Goal: Task Accomplishment & Management: Manage account settings

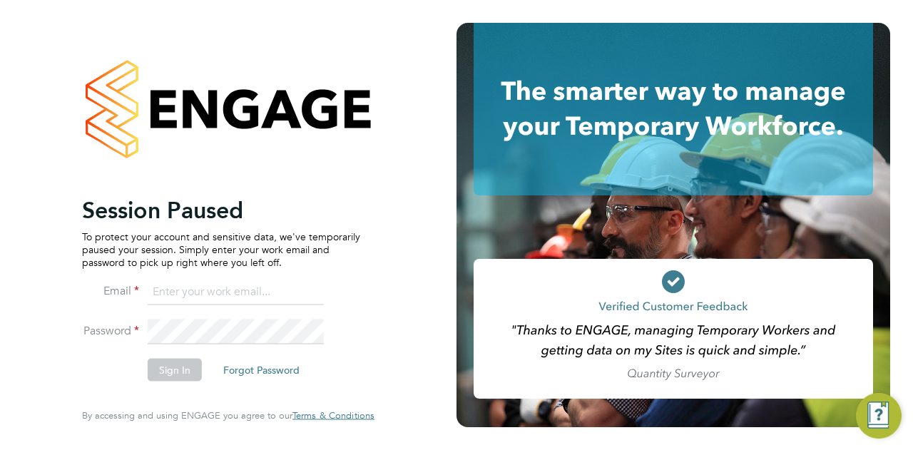
type input "[PERSON_NAME][EMAIL_ADDRESS][PERSON_NAME][DOMAIN_NAME]"
click at [348, 305] on li "Email sam.carter@vistry.co.uk" at bounding box center [221, 300] width 278 height 40
click at [180, 382] on li "Sign In Forgot Password" at bounding box center [221, 377] width 278 height 37
click at [180, 379] on button "Sign In" at bounding box center [175, 370] width 54 height 23
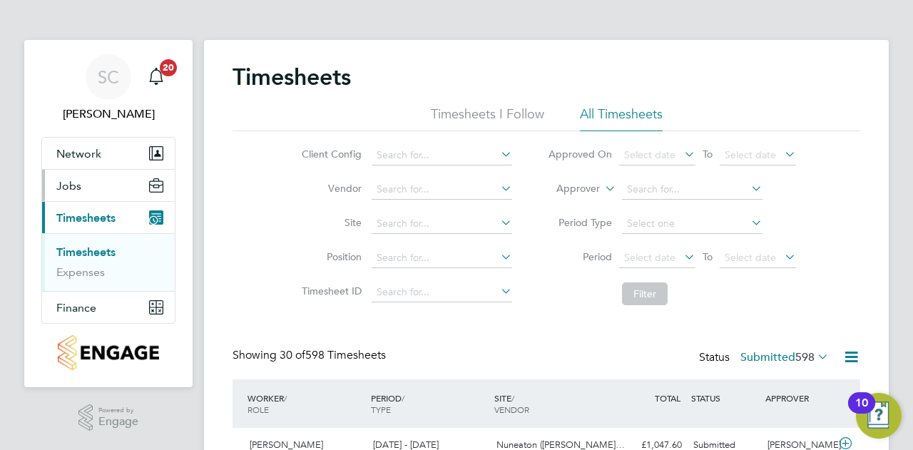
click at [74, 190] on span "Jobs" at bounding box center [68, 186] width 25 height 14
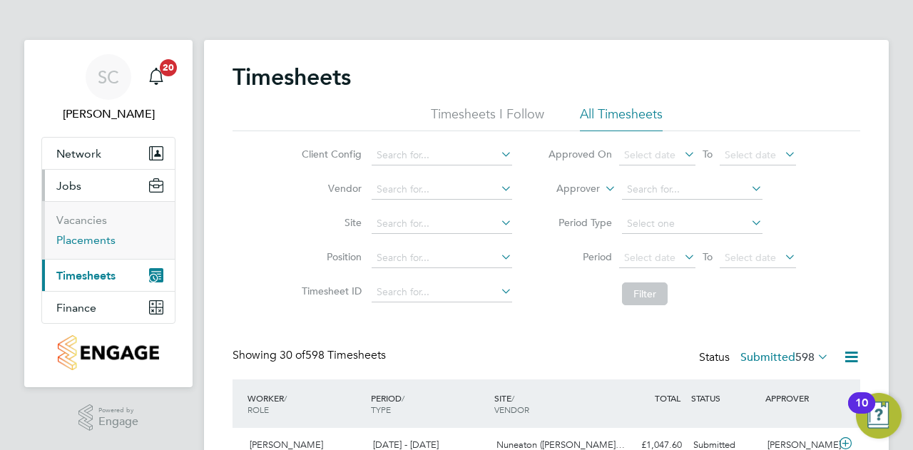
click at [78, 242] on link "Placements" at bounding box center [85, 240] width 59 height 14
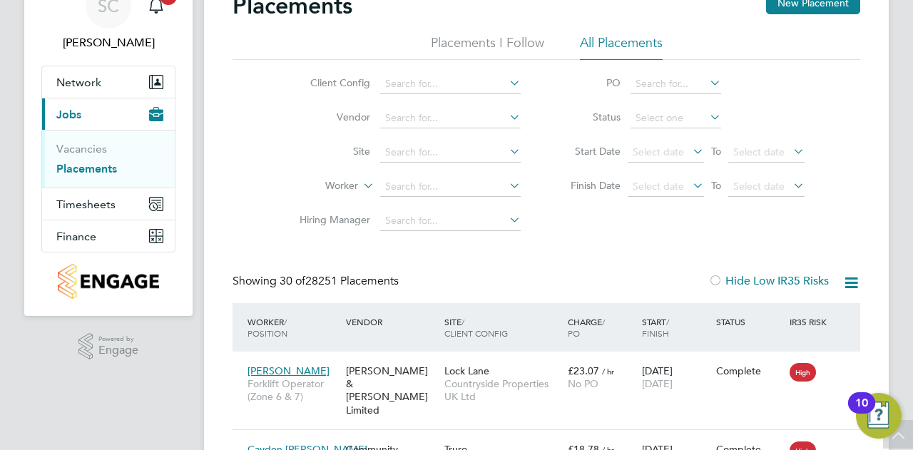
click at [458, 52] on li "Placements I Follow" at bounding box center [487, 47] width 113 height 26
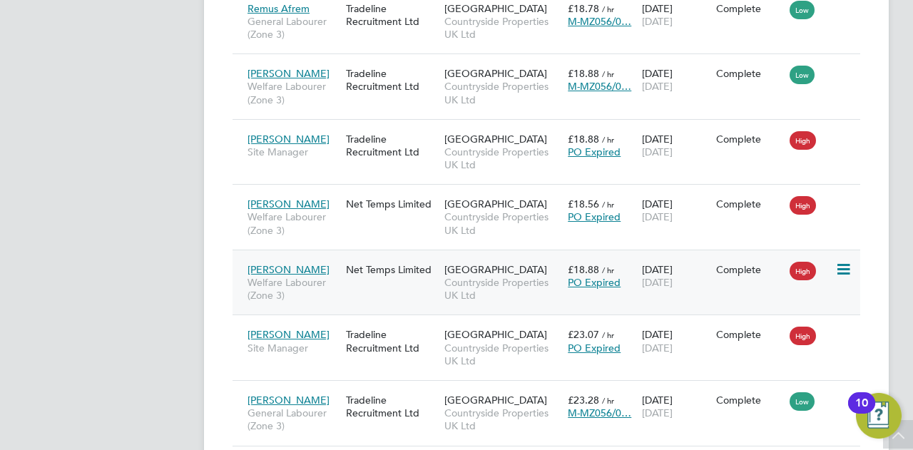
click at [425, 268] on div "Net Temps Limited" at bounding box center [392, 269] width 98 height 27
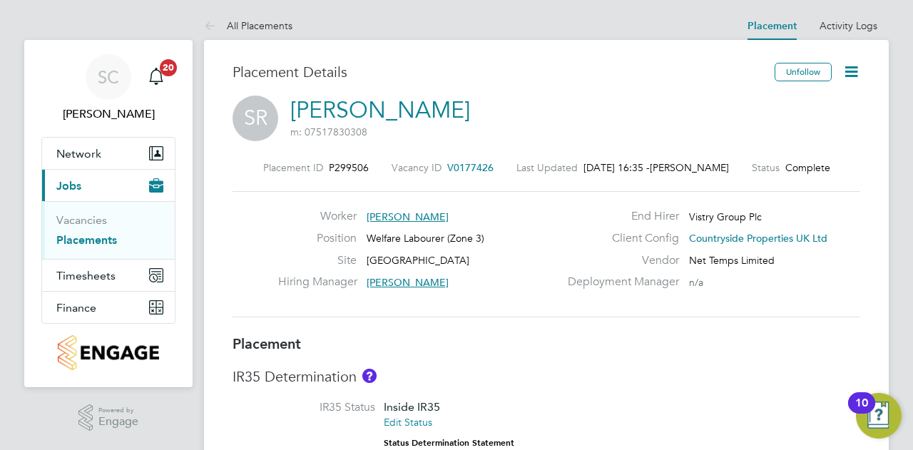
click at [849, 73] on icon at bounding box center [852, 72] width 18 height 18
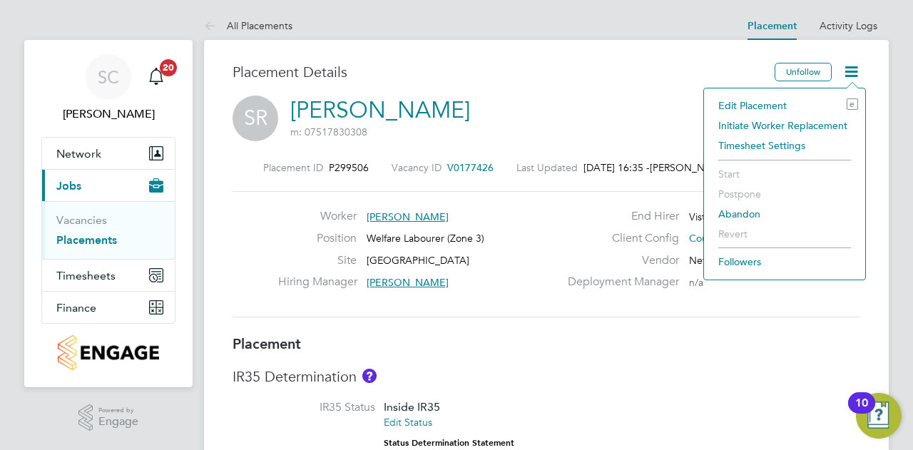
click at [771, 108] on li "Edit Placement e" at bounding box center [784, 106] width 147 height 20
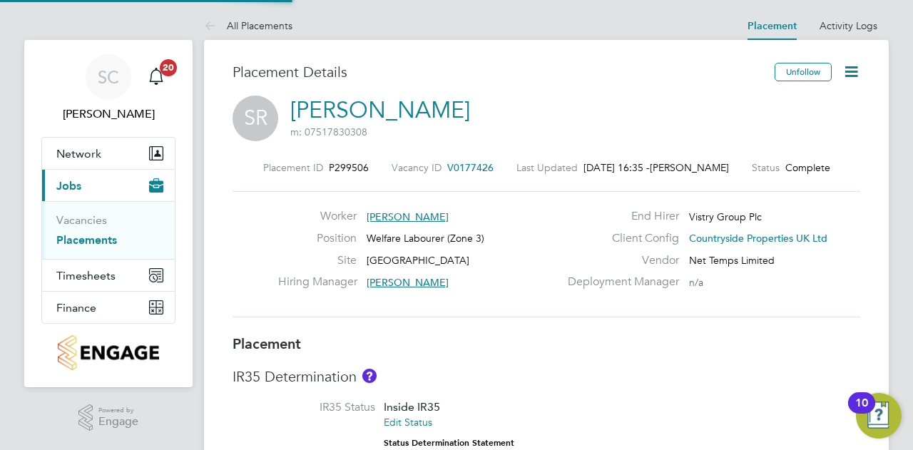
type input "[PERSON_NAME]"
type input "[DATE]"
type input "08:00"
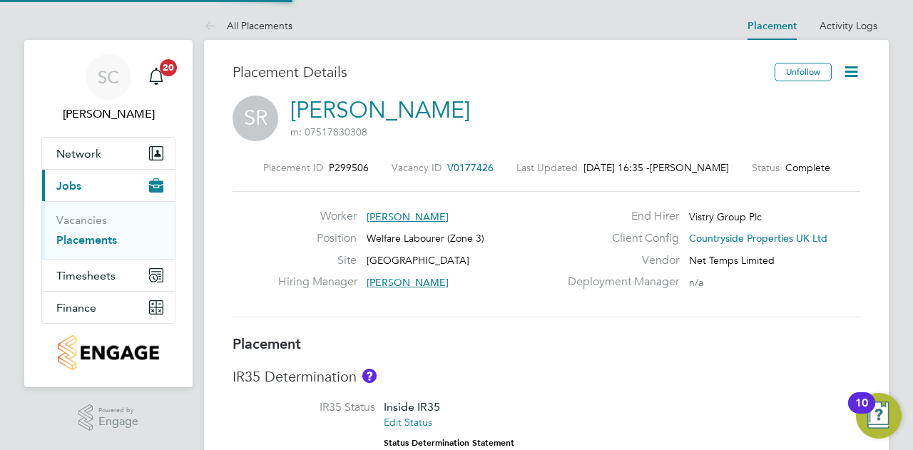
type input "17:00"
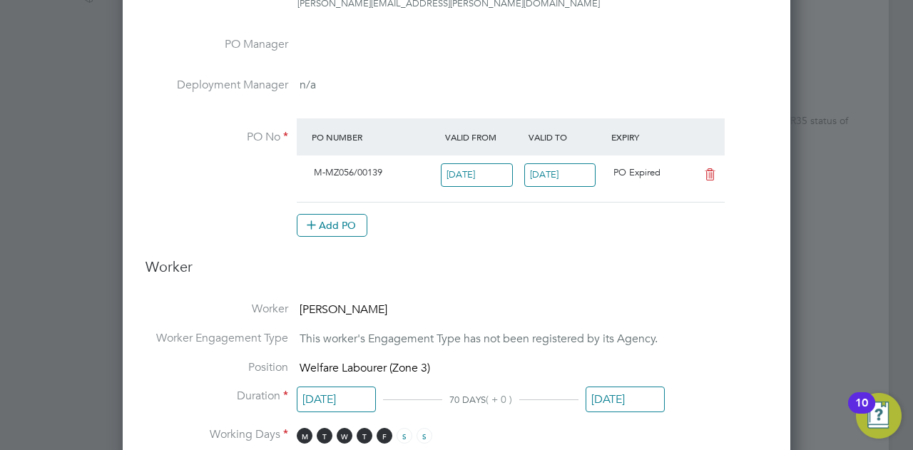
click at [587, 168] on input "[DATE]" at bounding box center [560, 175] width 72 height 24
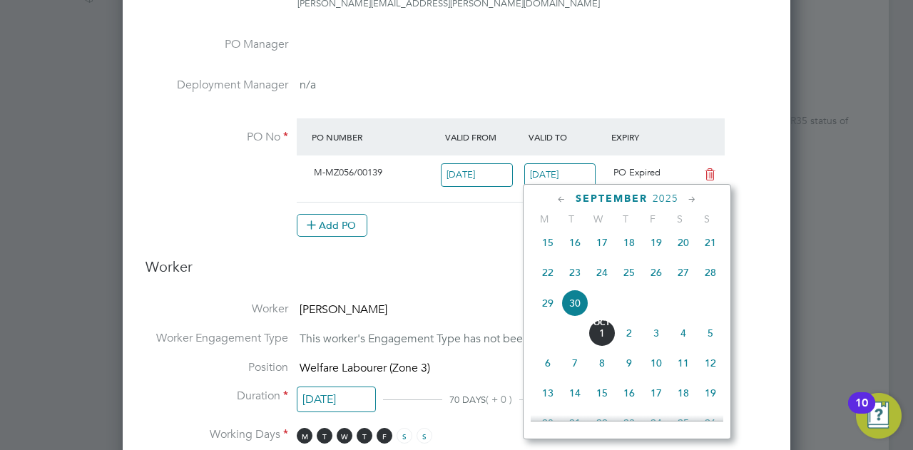
click at [694, 201] on icon at bounding box center [693, 200] width 14 height 16
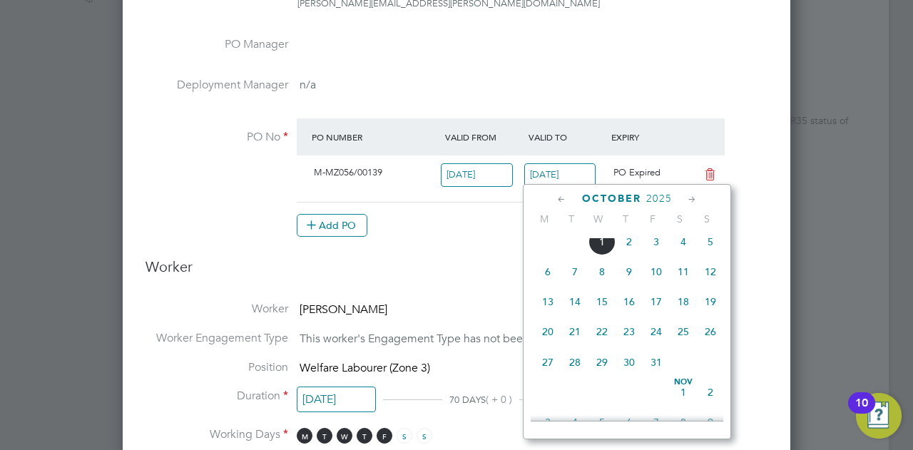
click at [694, 201] on icon at bounding box center [693, 200] width 14 height 16
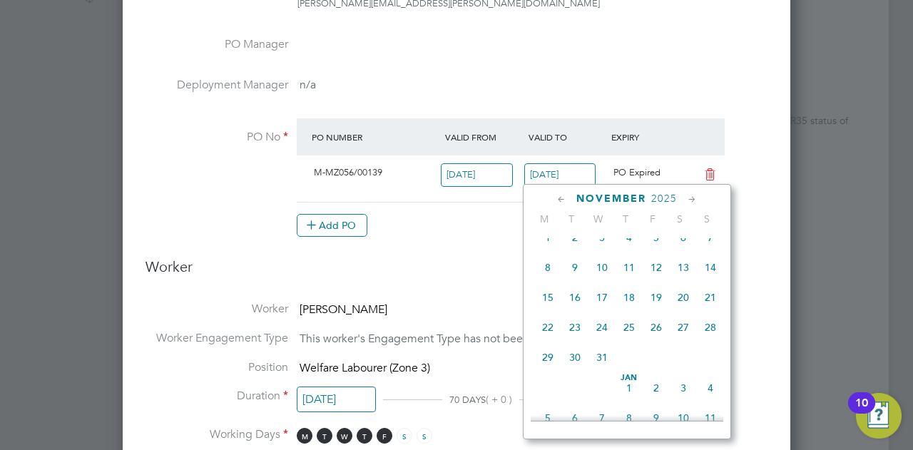
click at [694, 201] on icon at bounding box center [693, 200] width 14 height 16
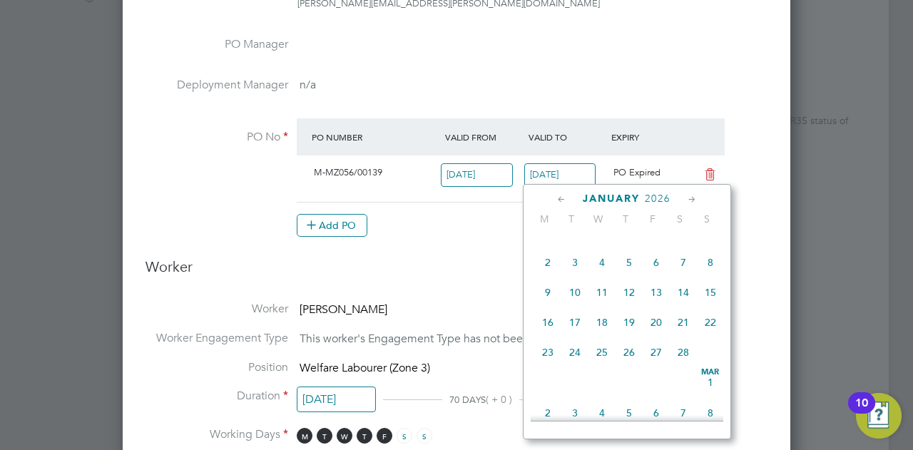
click at [694, 201] on icon at bounding box center [693, 200] width 14 height 16
click at [572, 393] on span "31" at bounding box center [575, 379] width 27 height 27
type input "[DATE]"
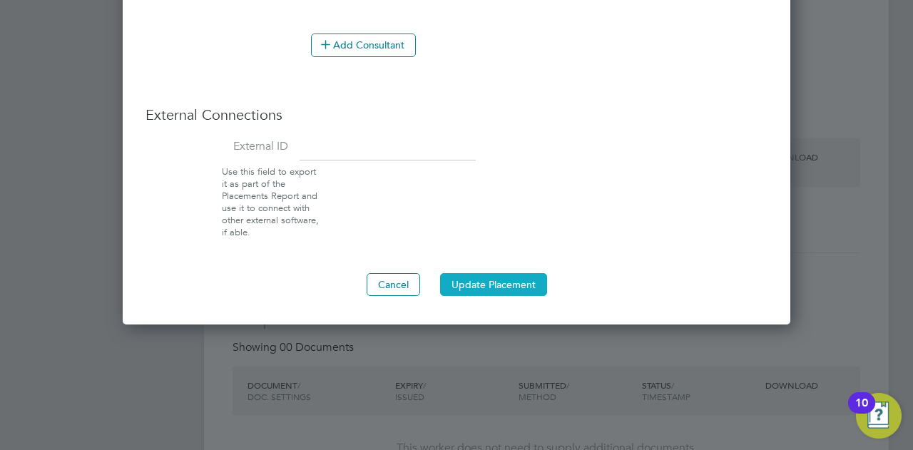
click at [487, 280] on button "Update Placement" at bounding box center [493, 284] width 107 height 23
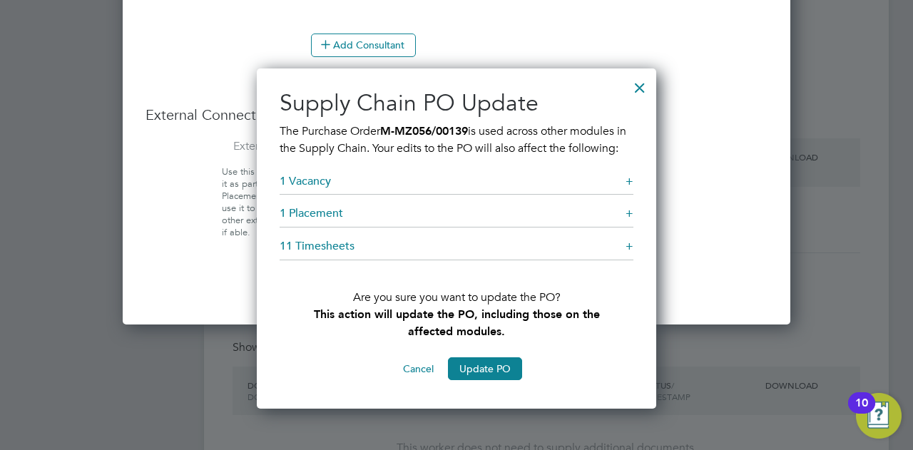
click at [478, 380] on button "Update PO" at bounding box center [485, 368] width 74 height 23
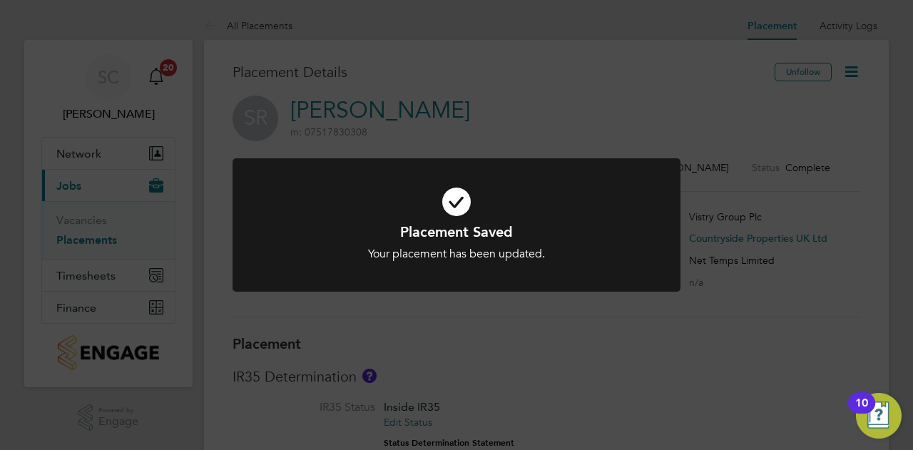
click at [87, 241] on div "Placement Saved Your placement has been updated. Cancel Okay" at bounding box center [456, 225] width 913 height 450
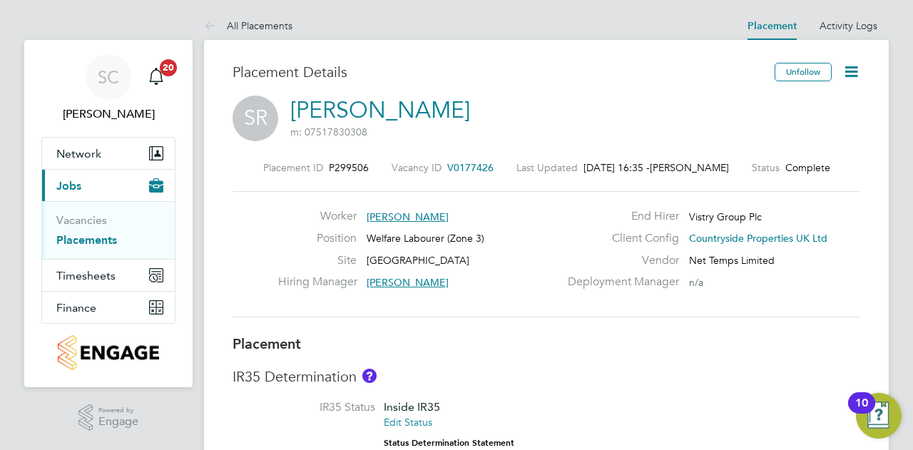
click at [94, 243] on link "Placements" at bounding box center [86, 240] width 61 height 14
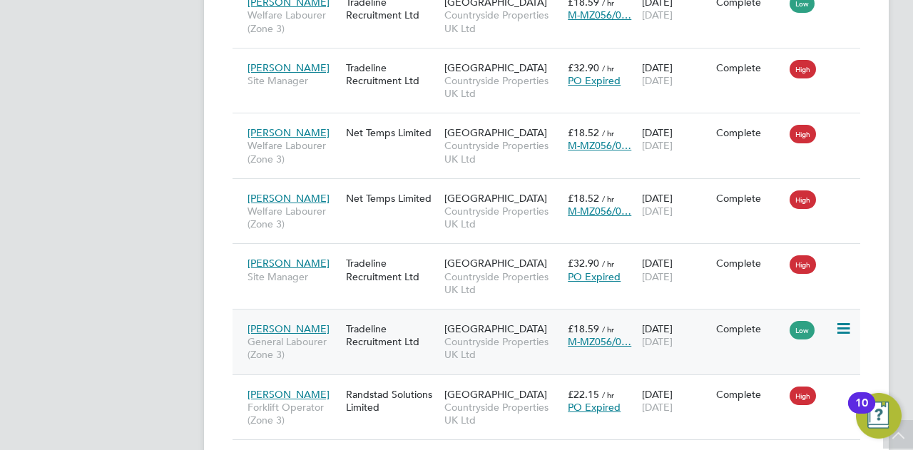
click at [350, 348] on div "Tradeline Recruitment Ltd" at bounding box center [392, 335] width 98 height 40
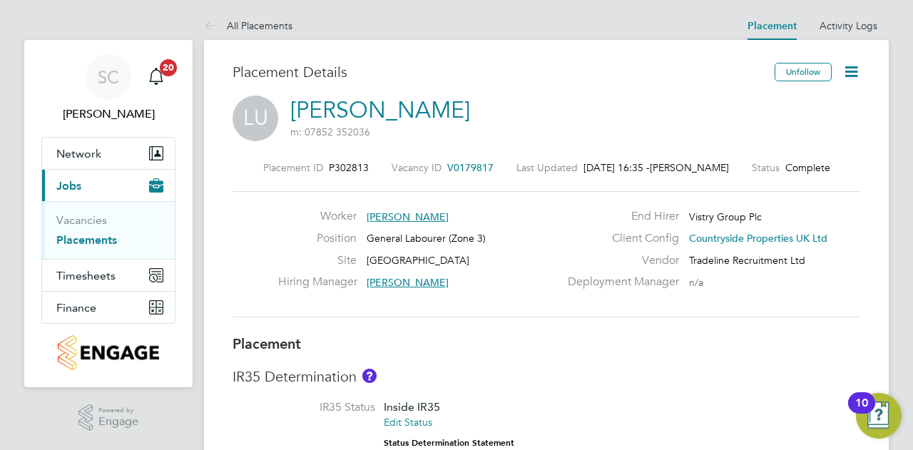
click at [851, 71] on icon at bounding box center [852, 72] width 18 height 18
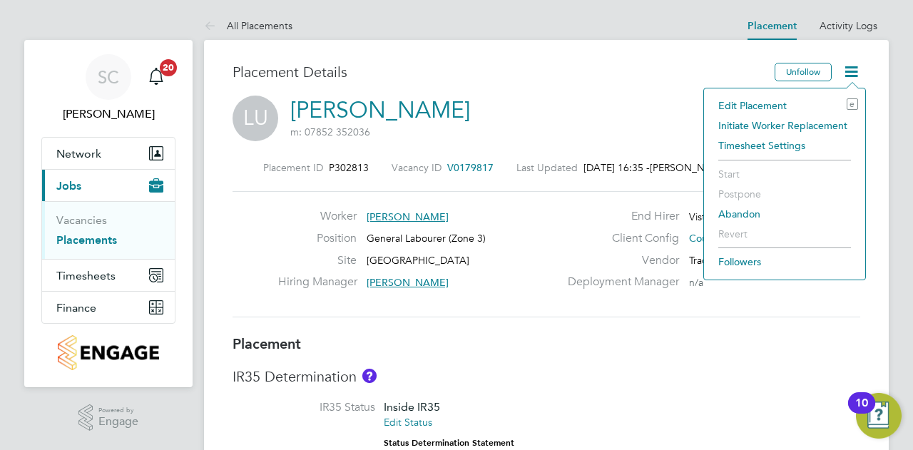
click at [769, 108] on li "Edit Placement e" at bounding box center [784, 106] width 147 height 20
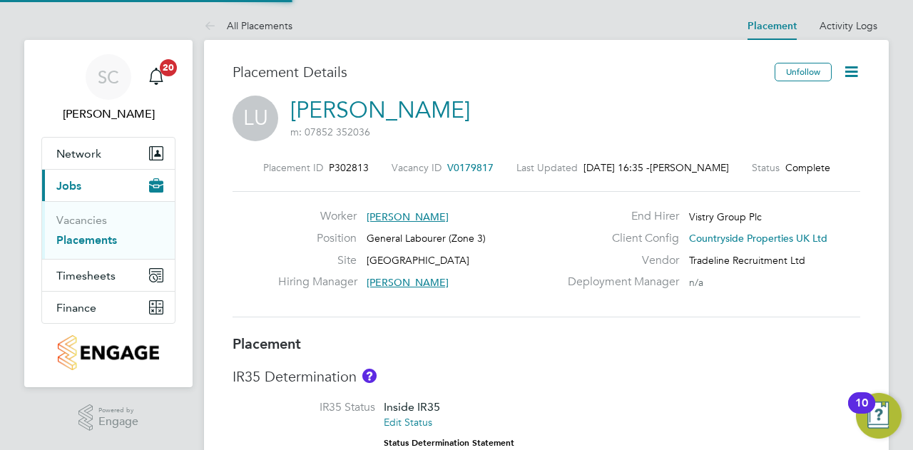
type input "[PERSON_NAME]"
type input "25 Aug 2025"
type input "[DATE]"
type input "08:00"
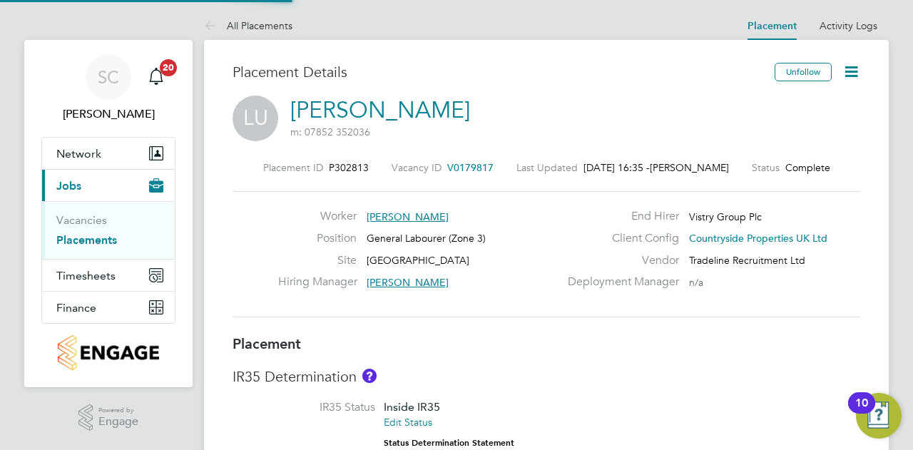
type input "17:00"
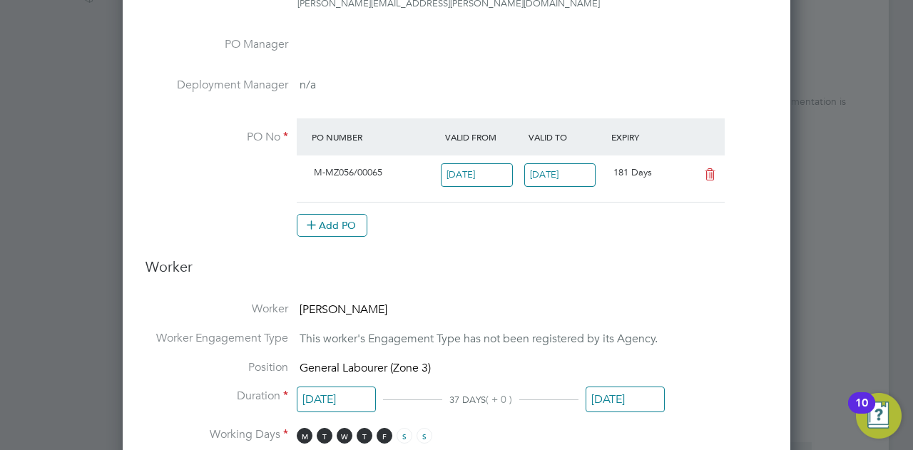
click at [631, 389] on input "[DATE]" at bounding box center [625, 400] width 79 height 26
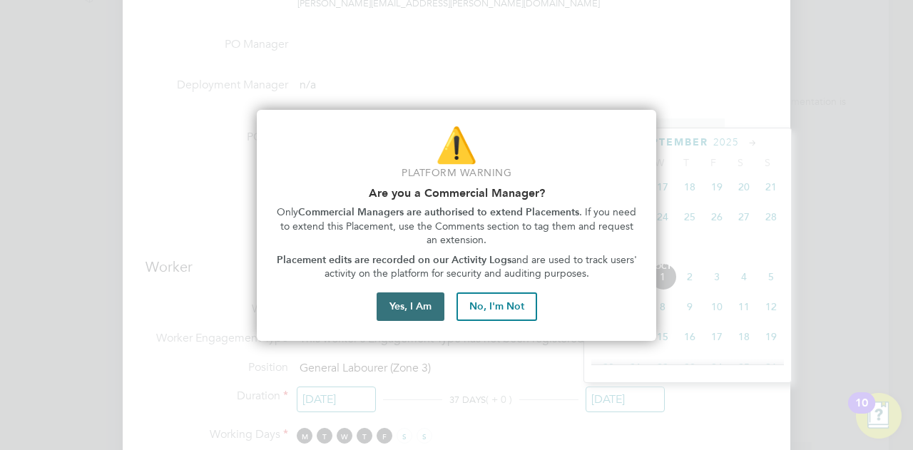
click at [412, 305] on button "Yes, I Am" at bounding box center [411, 307] width 68 height 29
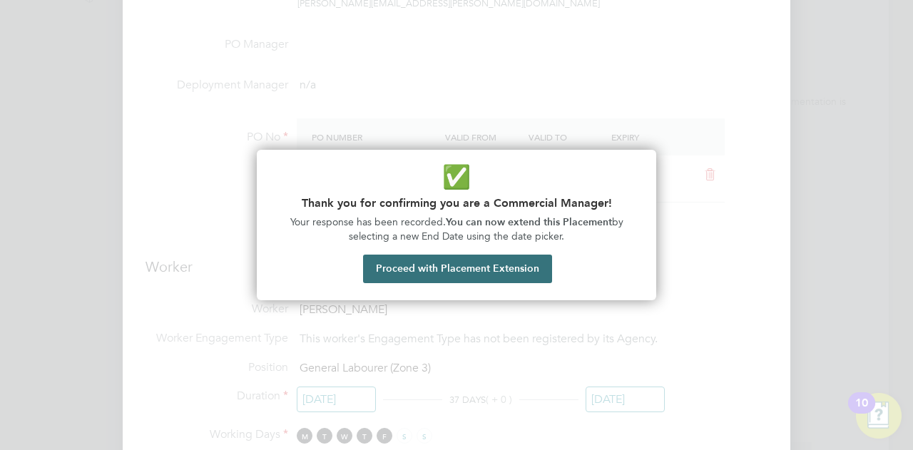
click at [470, 271] on button "Proceed with Placement Extension" at bounding box center [457, 269] width 189 height 29
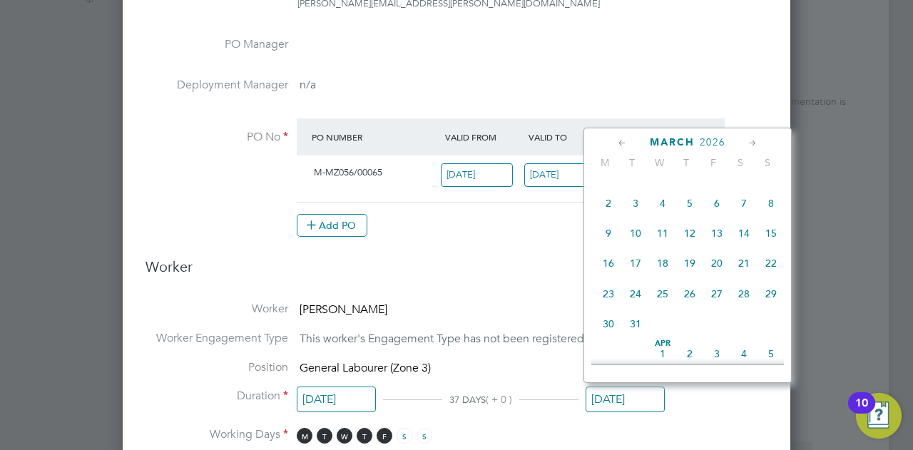
click at [633, 338] on span "31" at bounding box center [635, 323] width 27 height 27
type input "[DATE]"
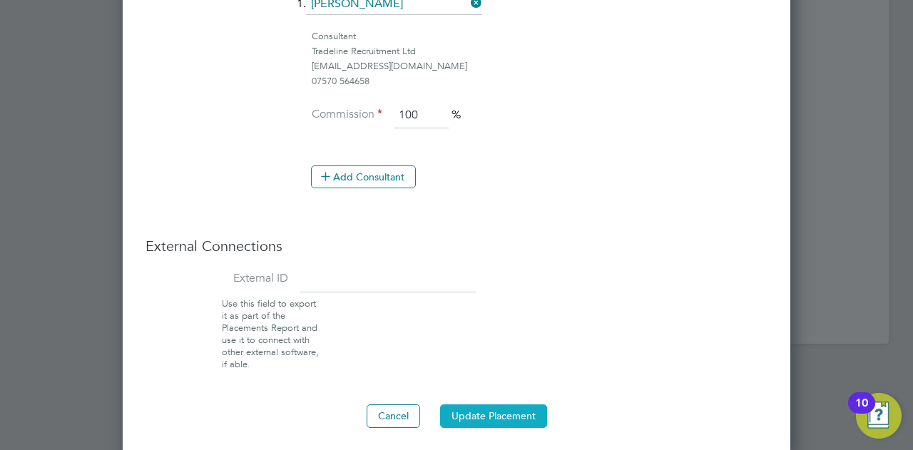
click at [500, 416] on button "Update Placement" at bounding box center [493, 416] width 107 height 23
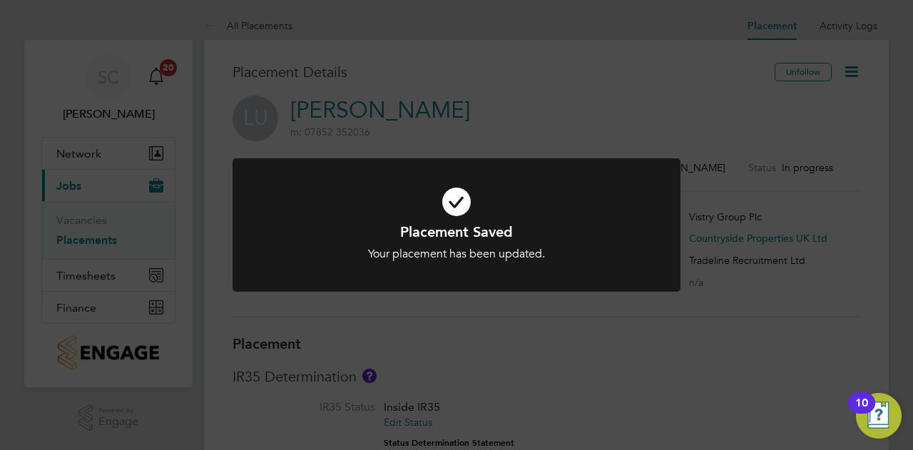
click at [176, 259] on div "Placement Saved Your placement has been updated. Cancel Okay" at bounding box center [456, 225] width 913 height 450
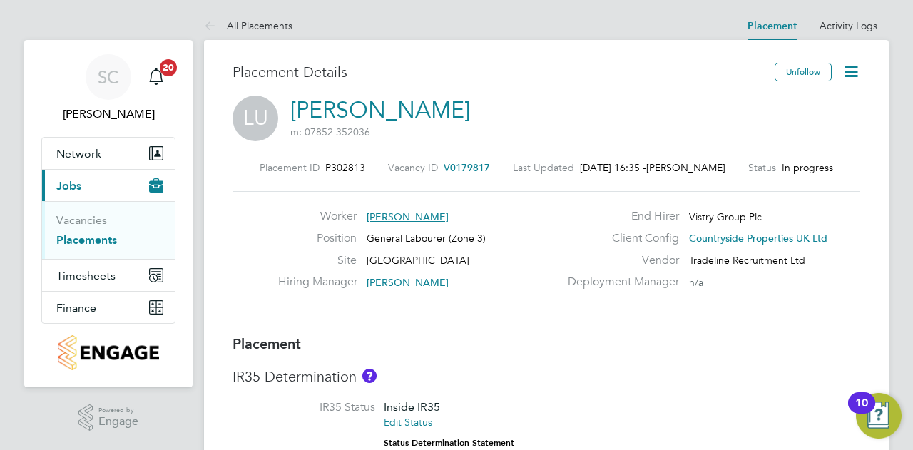
click at [78, 233] on link "Placements" at bounding box center [86, 240] width 61 height 14
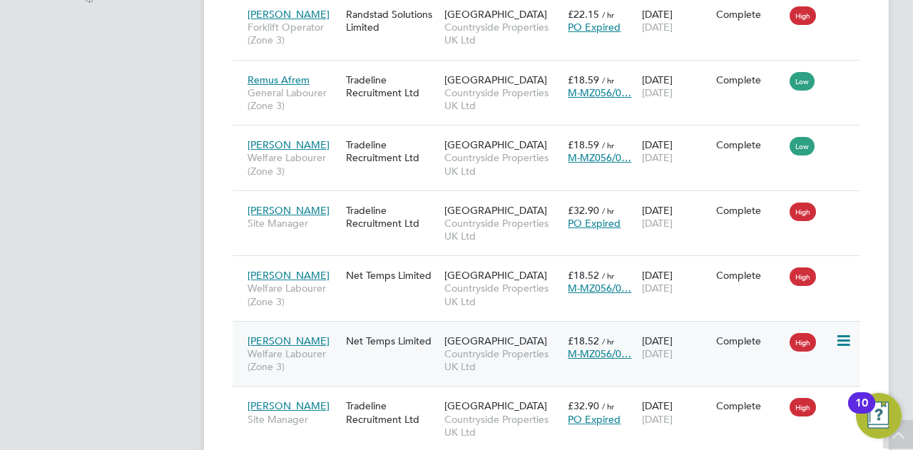
click at [400, 345] on div "Net Temps Limited" at bounding box center [392, 341] width 98 height 27
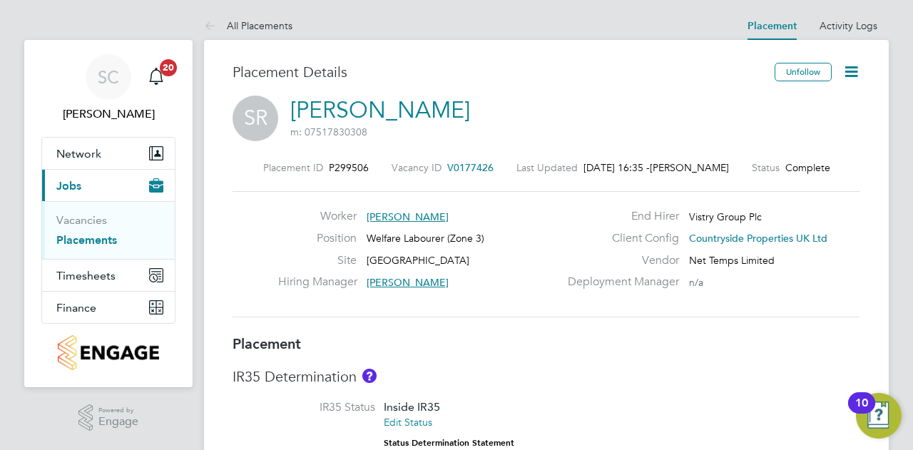
click at [843, 66] on icon at bounding box center [852, 72] width 18 height 18
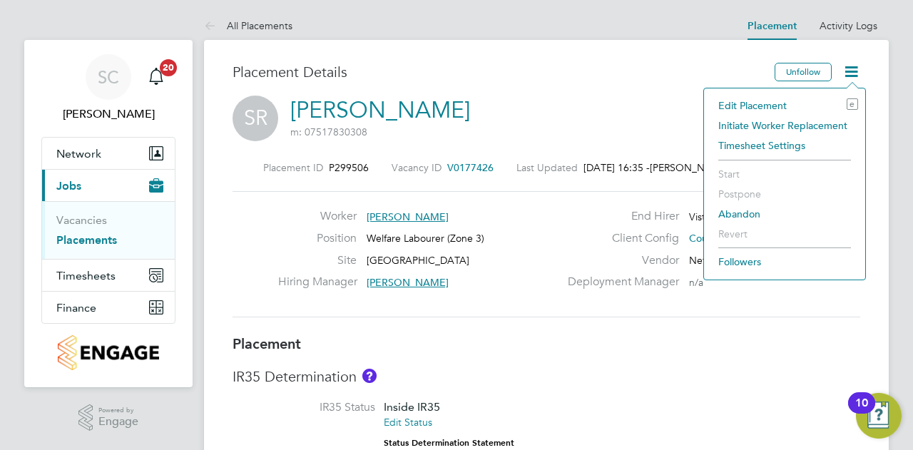
click at [778, 108] on li "Edit Placement e" at bounding box center [784, 106] width 147 height 20
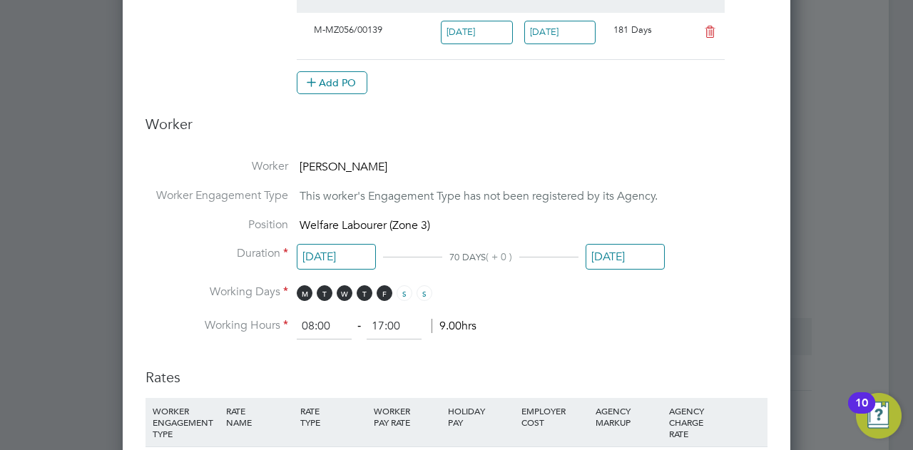
click at [598, 246] on input "[DATE]" at bounding box center [625, 257] width 79 height 26
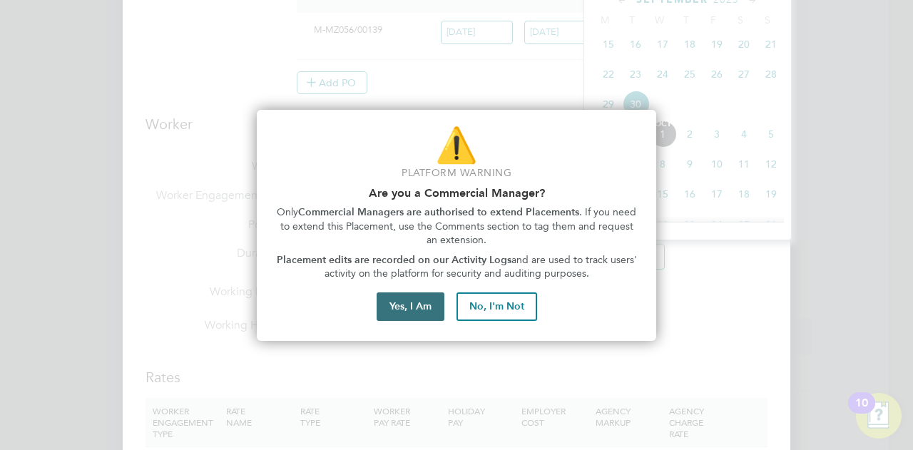
click at [411, 312] on button "Yes, I Am" at bounding box center [411, 307] width 68 height 29
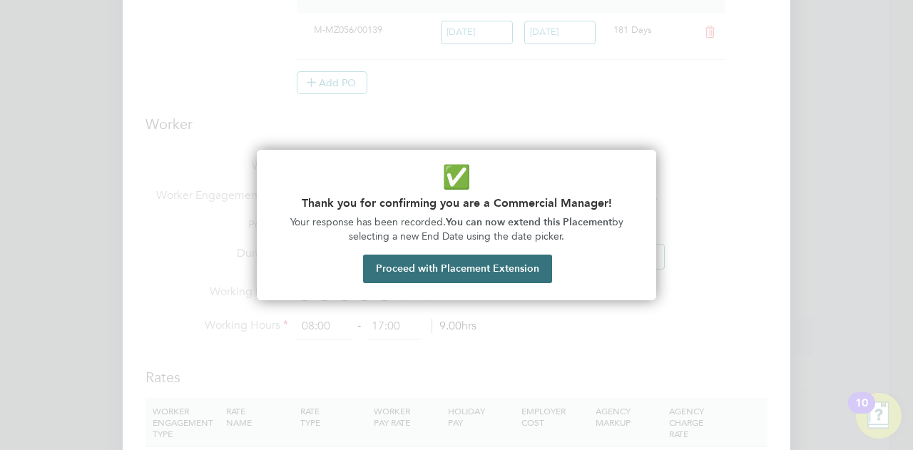
click at [419, 273] on button "Proceed with Placement Extension" at bounding box center [457, 269] width 189 height 29
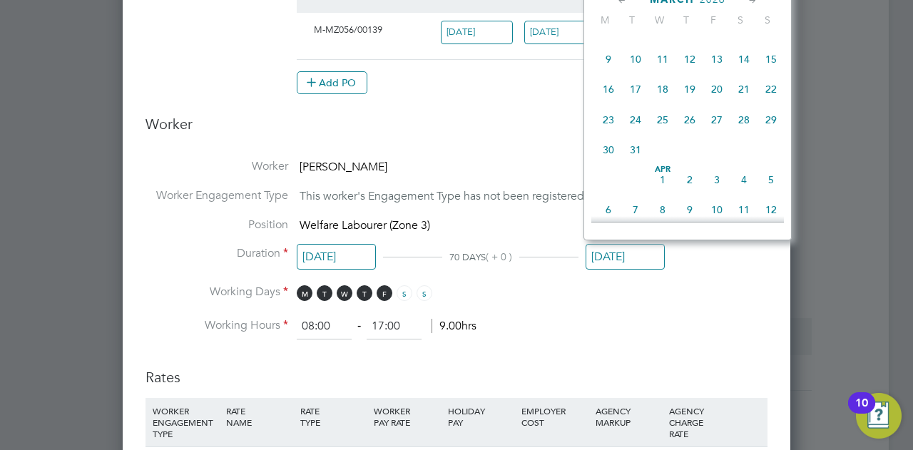
click at [642, 163] on span "31" at bounding box center [635, 149] width 27 height 27
type input "[DATE]"
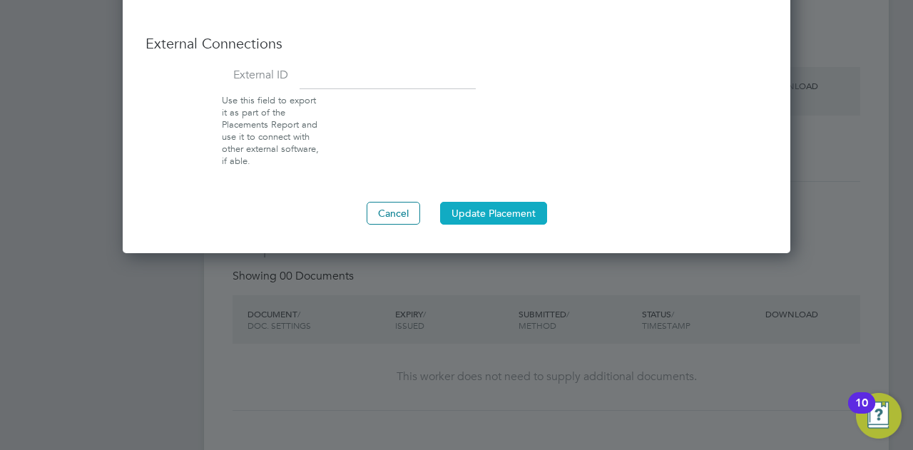
click at [509, 216] on button "Update Placement" at bounding box center [493, 213] width 107 height 23
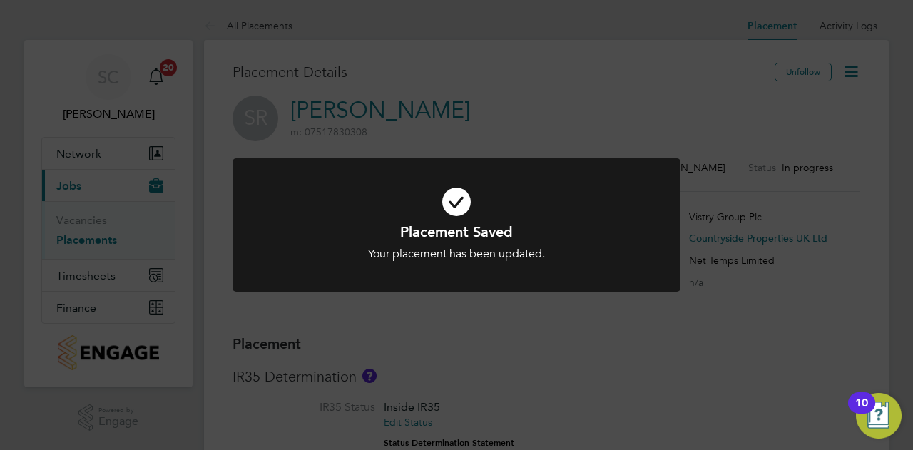
click at [779, 121] on div "Placement Saved Your placement has been updated. Cancel Okay" at bounding box center [456, 225] width 913 height 450
